Goal: Task Accomplishment & Management: Manage account settings

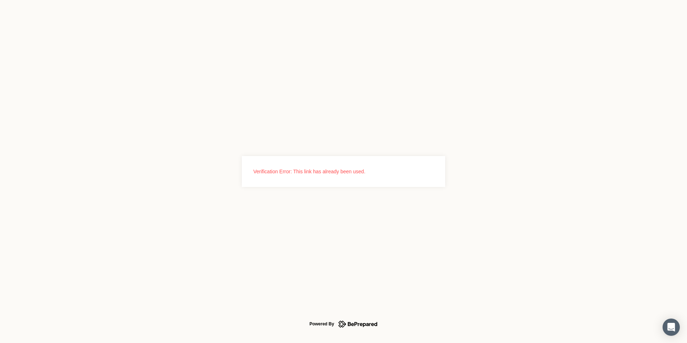
click at [362, 320] on icon at bounding box center [357, 323] width 39 height 9
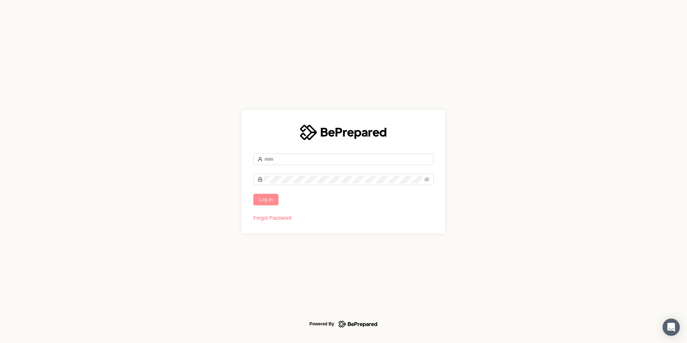
type input "**********"
click at [273, 198] on span "Log in" at bounding box center [266, 199] width 14 height 8
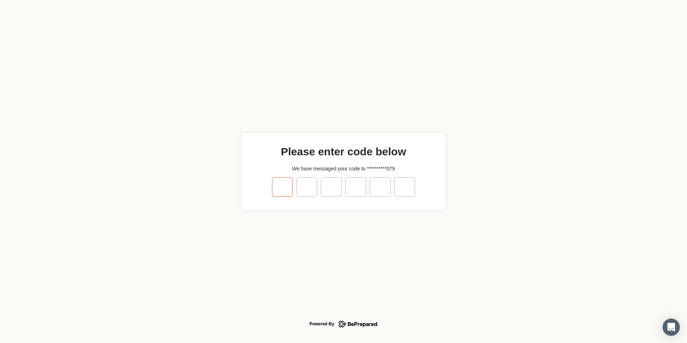
type input "*"
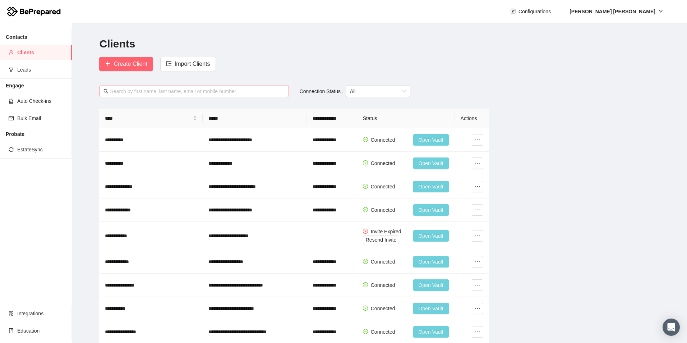
click at [203, 89] on input "text" at bounding box center [197, 91] width 174 height 8
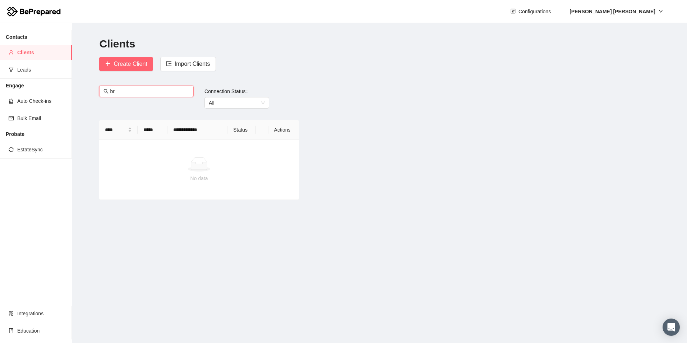
type input "b"
